Goal: Task Accomplishment & Management: Use online tool/utility

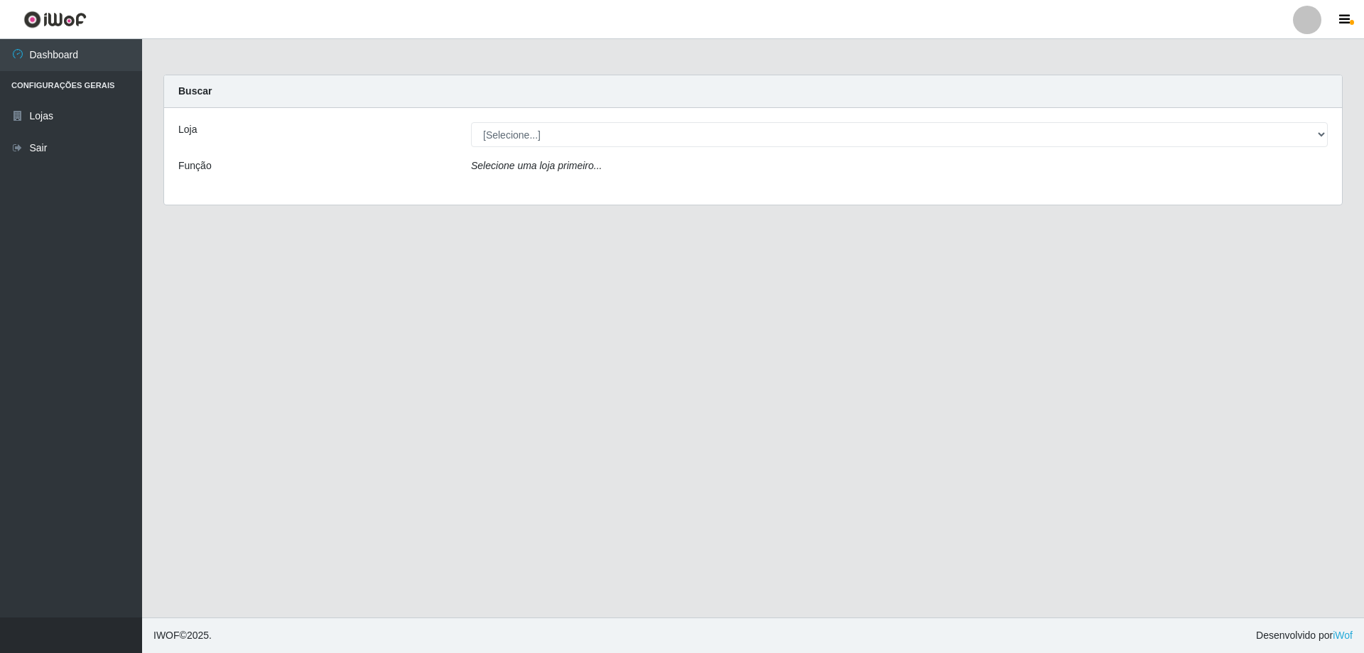
click at [555, 166] on icon "Selecione uma loja primeiro..." at bounding box center [536, 165] width 131 height 11
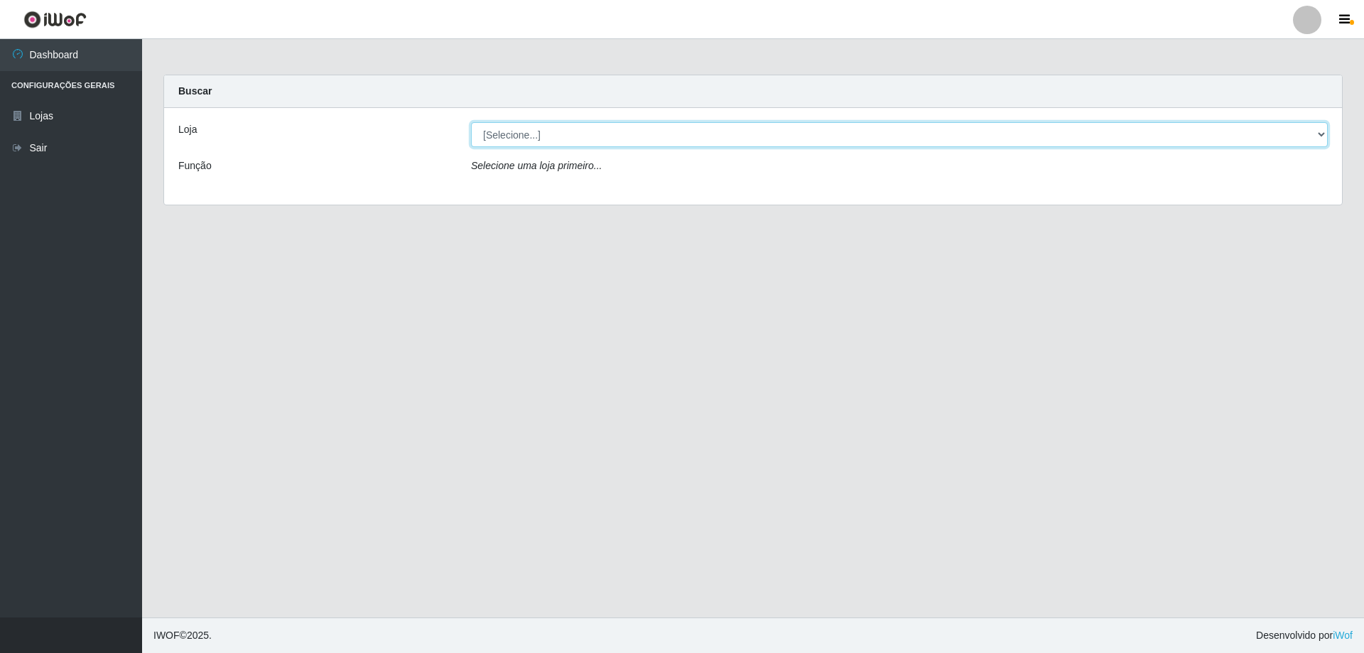
click at [514, 131] on select "[Selecione...] SuperShow Bis - Avenida 6 SuperShow [GEOGRAPHIC_DATA]" at bounding box center [899, 134] width 856 height 25
click at [546, 143] on select "[Selecione...] SuperShow Bis - Avenida 6 SuperShow [GEOGRAPHIC_DATA]" at bounding box center [899, 134] width 856 height 25
click at [551, 131] on select "[Selecione...] SuperShow Bis - Avenida 6 SuperShow [GEOGRAPHIC_DATA]" at bounding box center [899, 134] width 856 height 25
click at [526, 138] on select "[Selecione...] SuperShow Bis - Avenida 6 SuperShow [GEOGRAPHIC_DATA]" at bounding box center [899, 134] width 856 height 25
select select "60"
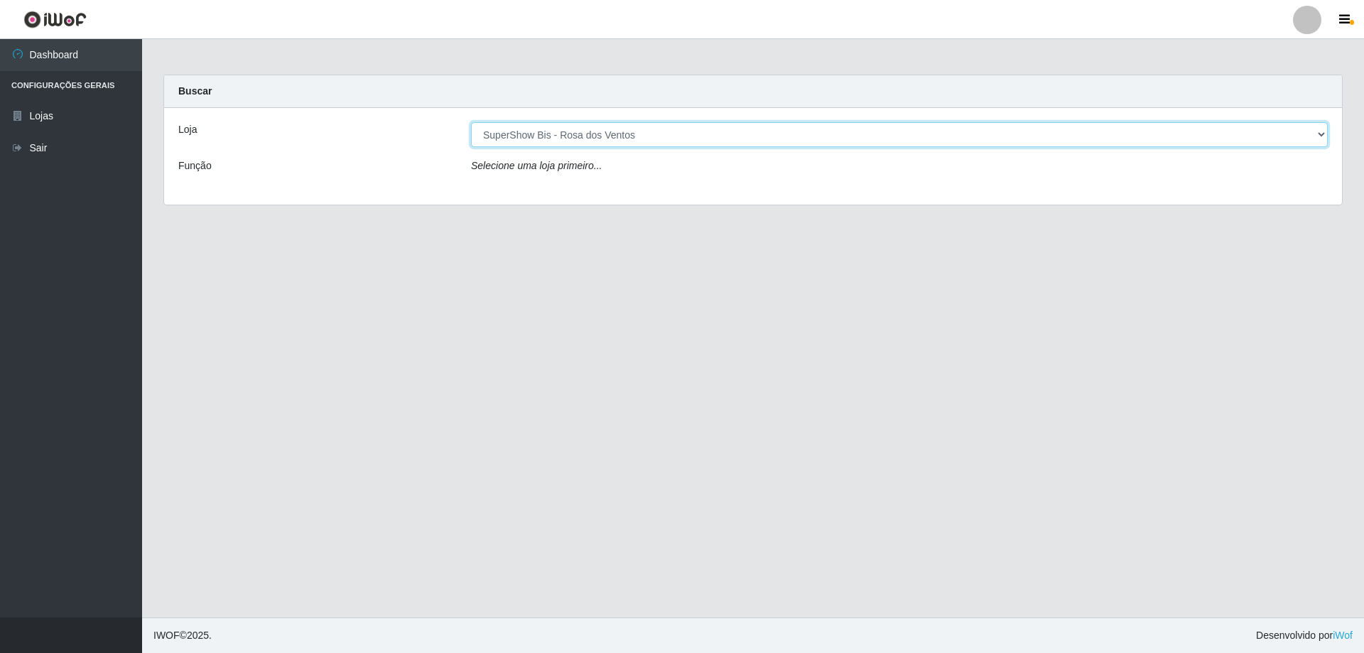
click at [471, 122] on select "[Selecione...] SuperShow Bis - Avenida 6 SuperShow [GEOGRAPHIC_DATA]" at bounding box center [899, 134] width 856 height 25
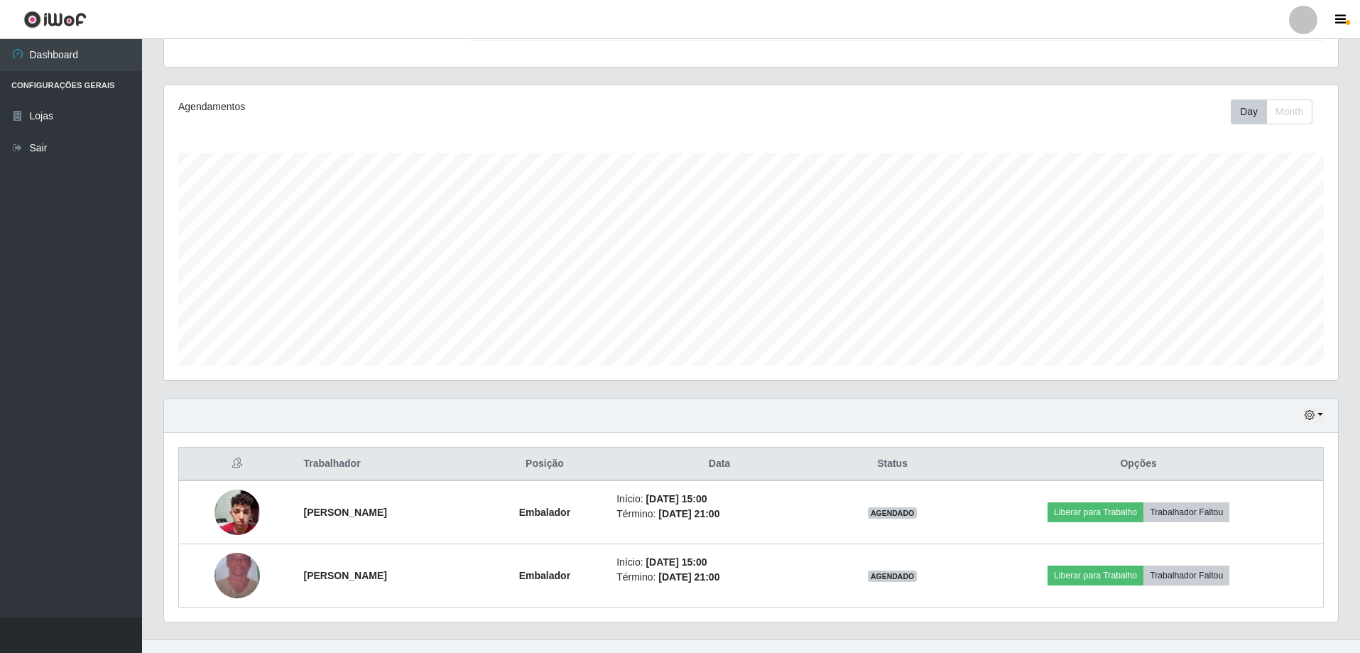
scroll to position [164, 0]
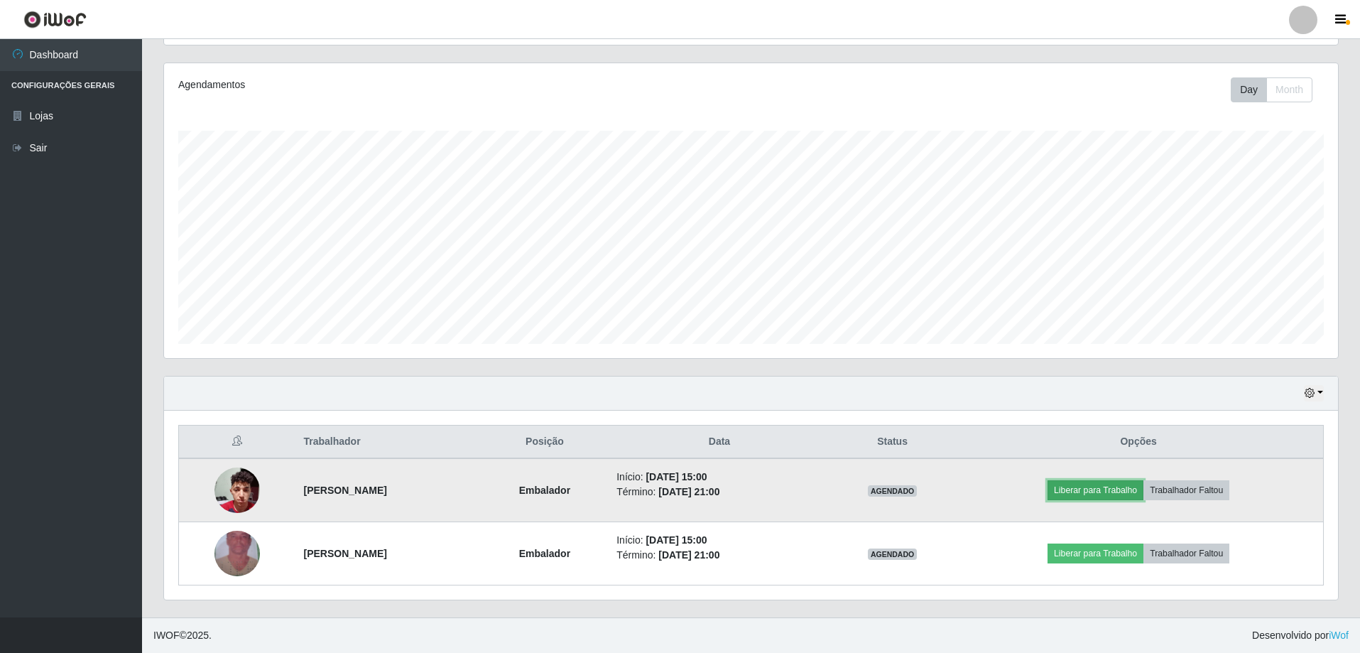
click at [1082, 494] on button "Liberar para Trabalho" at bounding box center [1096, 490] width 96 height 20
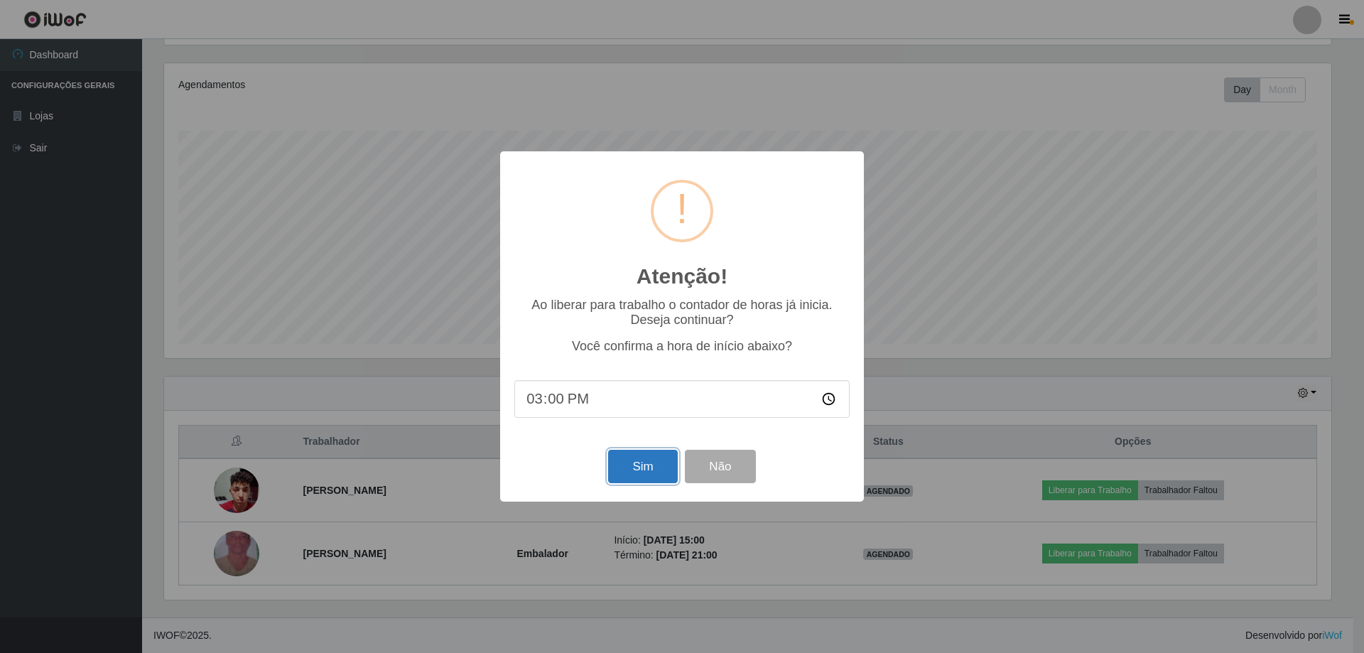
click at [653, 467] on button "Sim" at bounding box center [642, 466] width 69 height 33
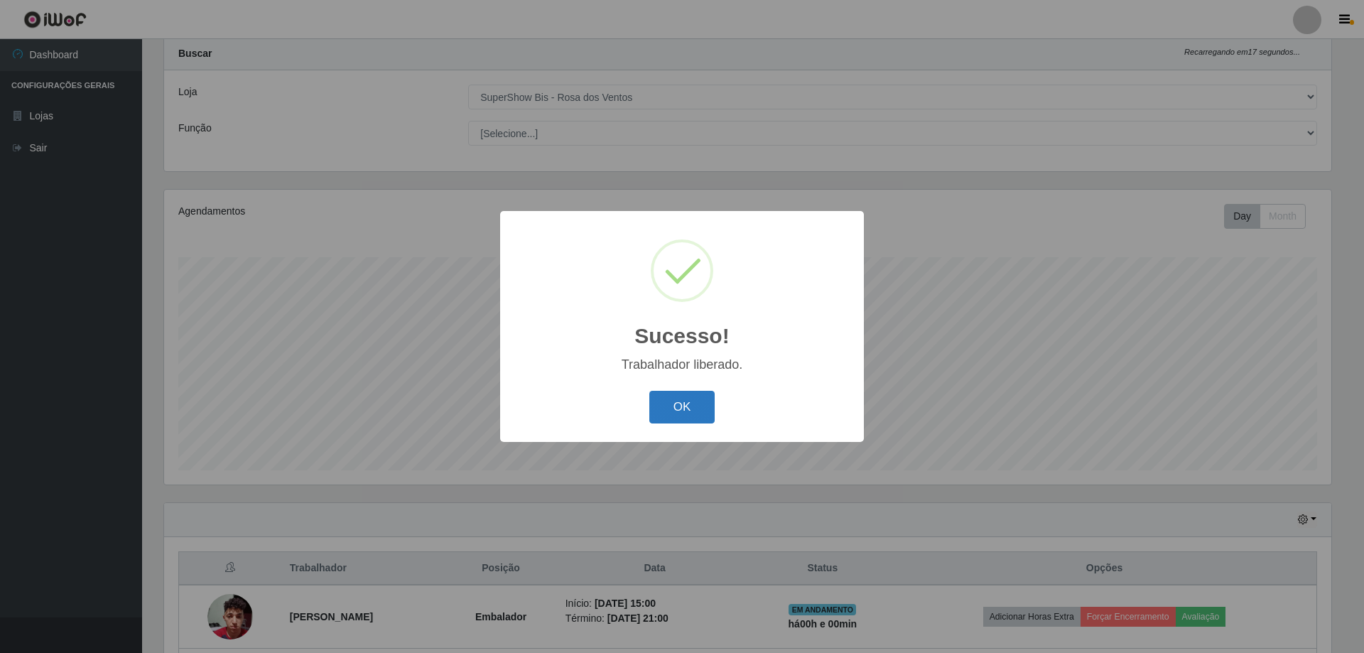
click at [673, 409] on button "OK" at bounding box center [682, 407] width 66 height 33
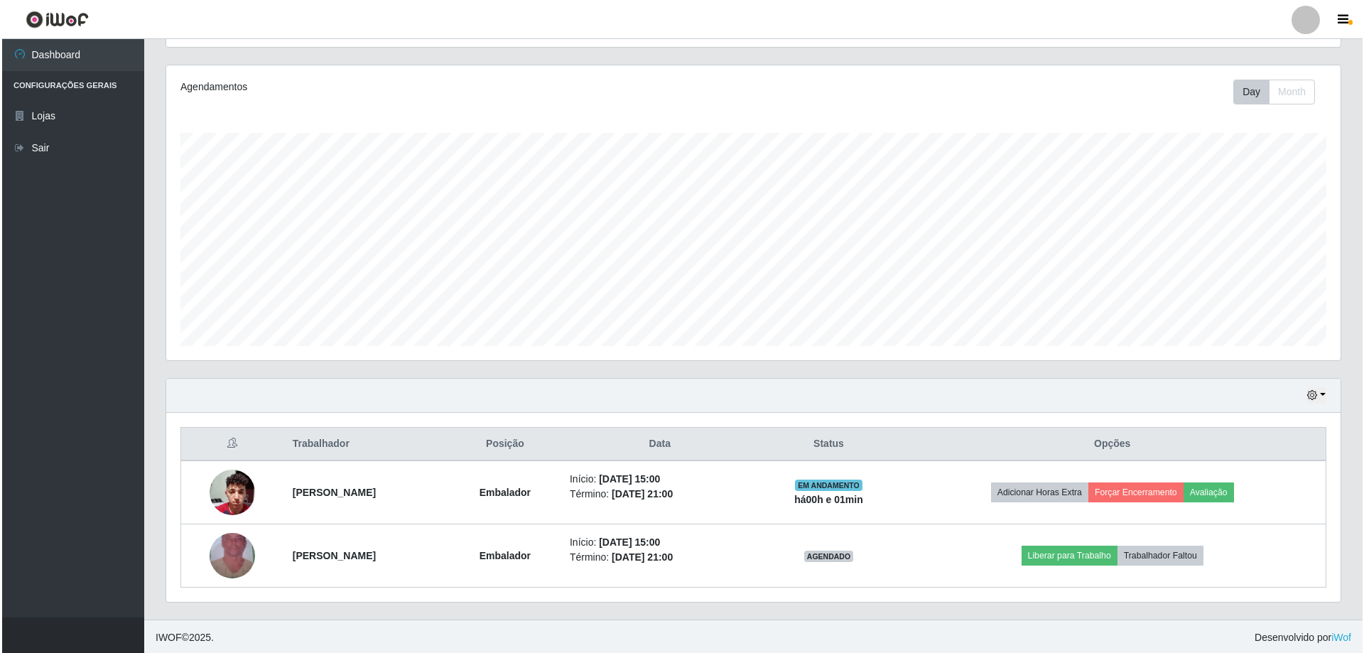
scroll to position [164, 0]
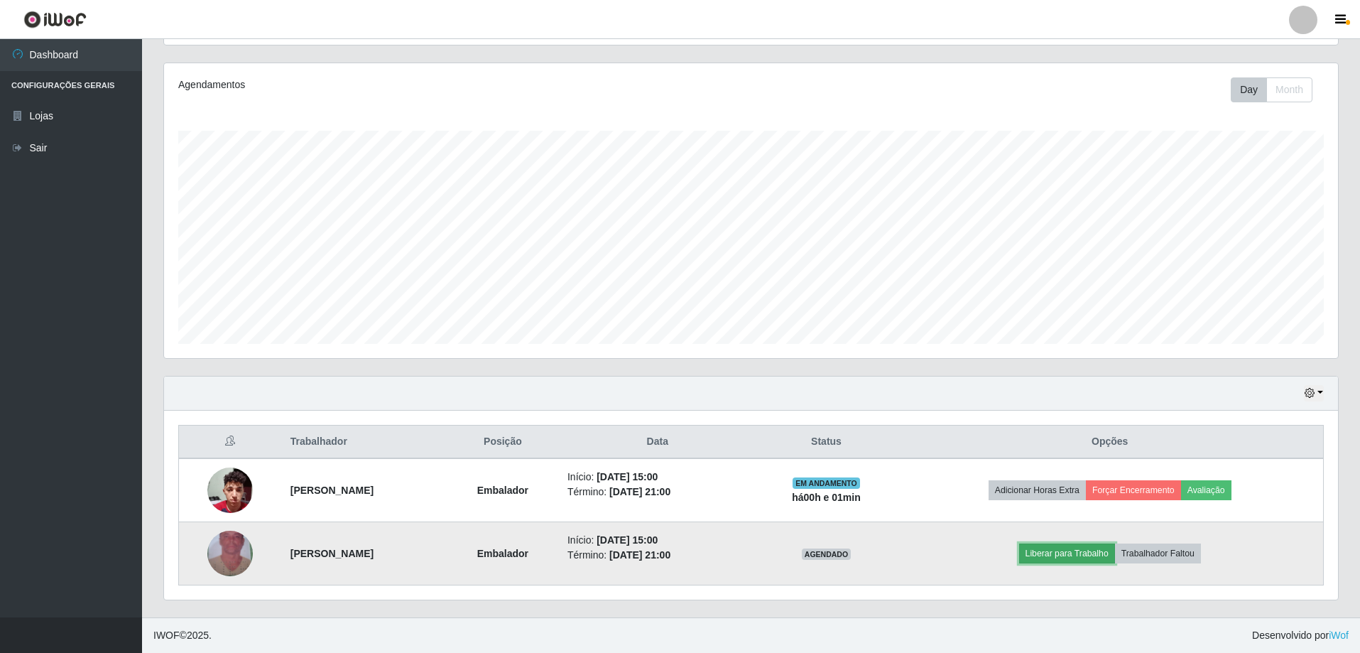
click at [1057, 557] on button "Liberar para Trabalho" at bounding box center [1067, 553] width 96 height 20
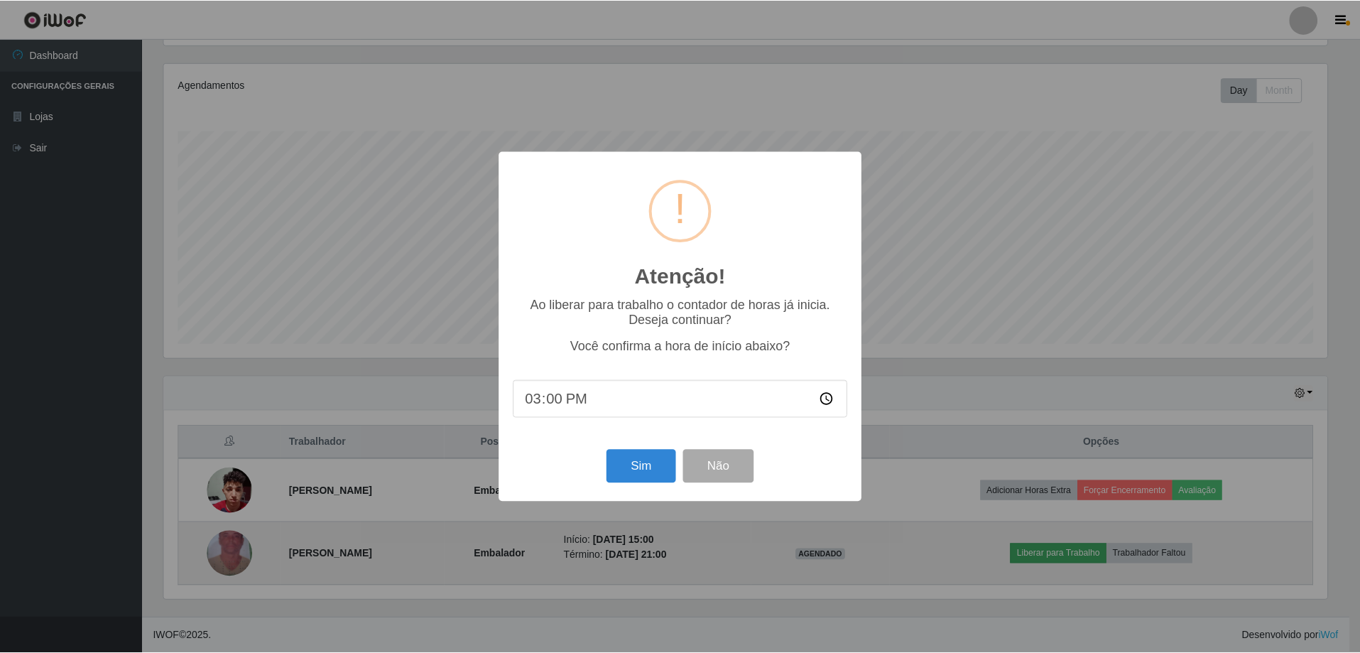
scroll to position [295, 1167]
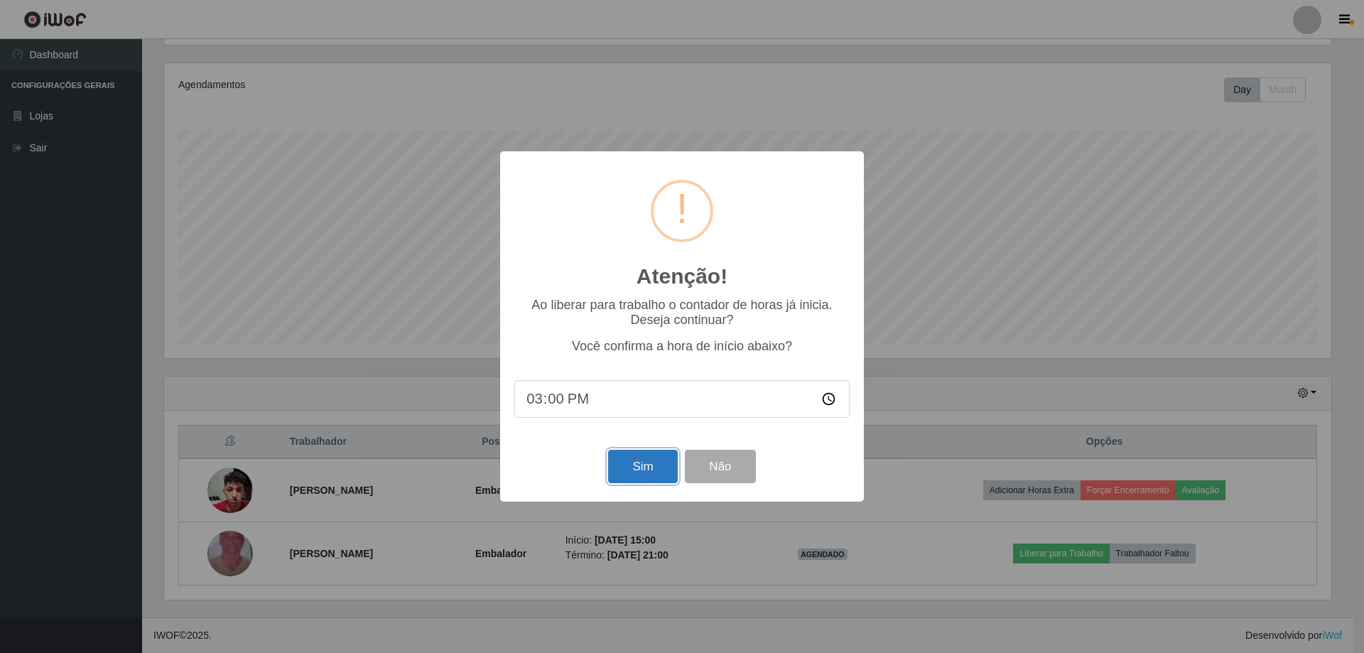
click at [641, 474] on button "Sim" at bounding box center [642, 466] width 69 height 33
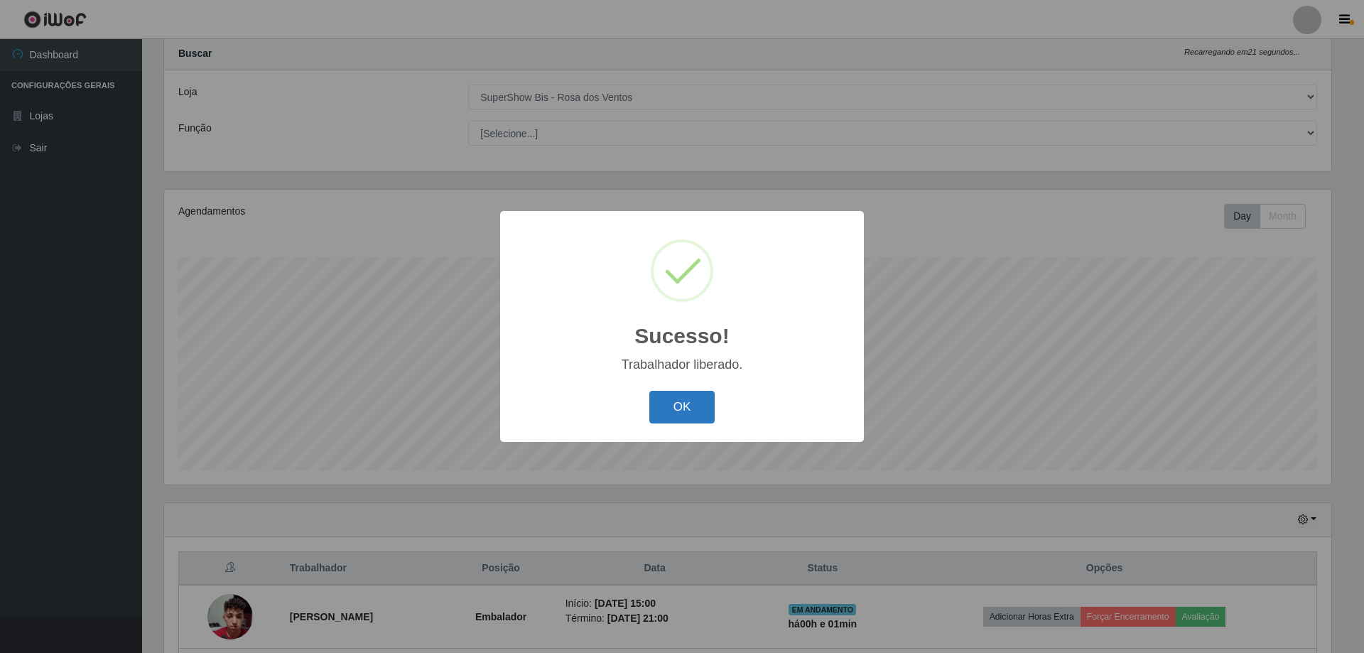
click at [686, 394] on button "OK" at bounding box center [682, 407] width 66 height 33
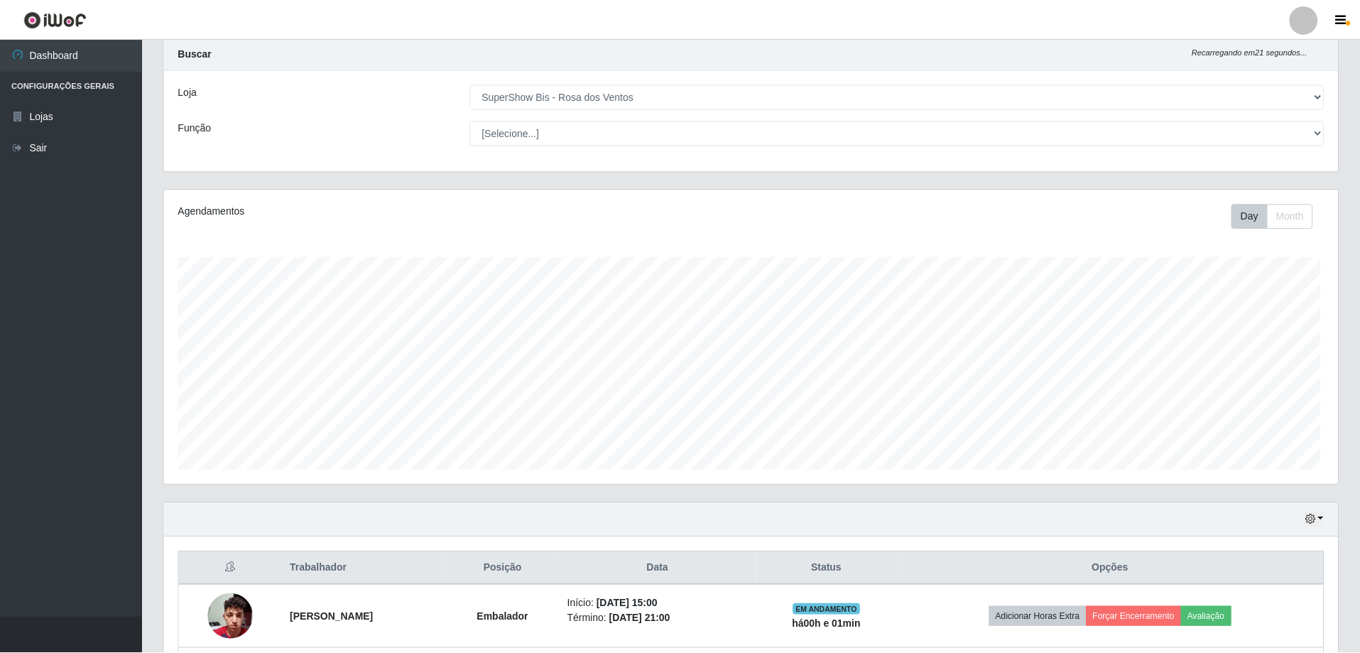
scroll to position [295, 1174]
